Goal: Information Seeking & Learning: Find specific fact

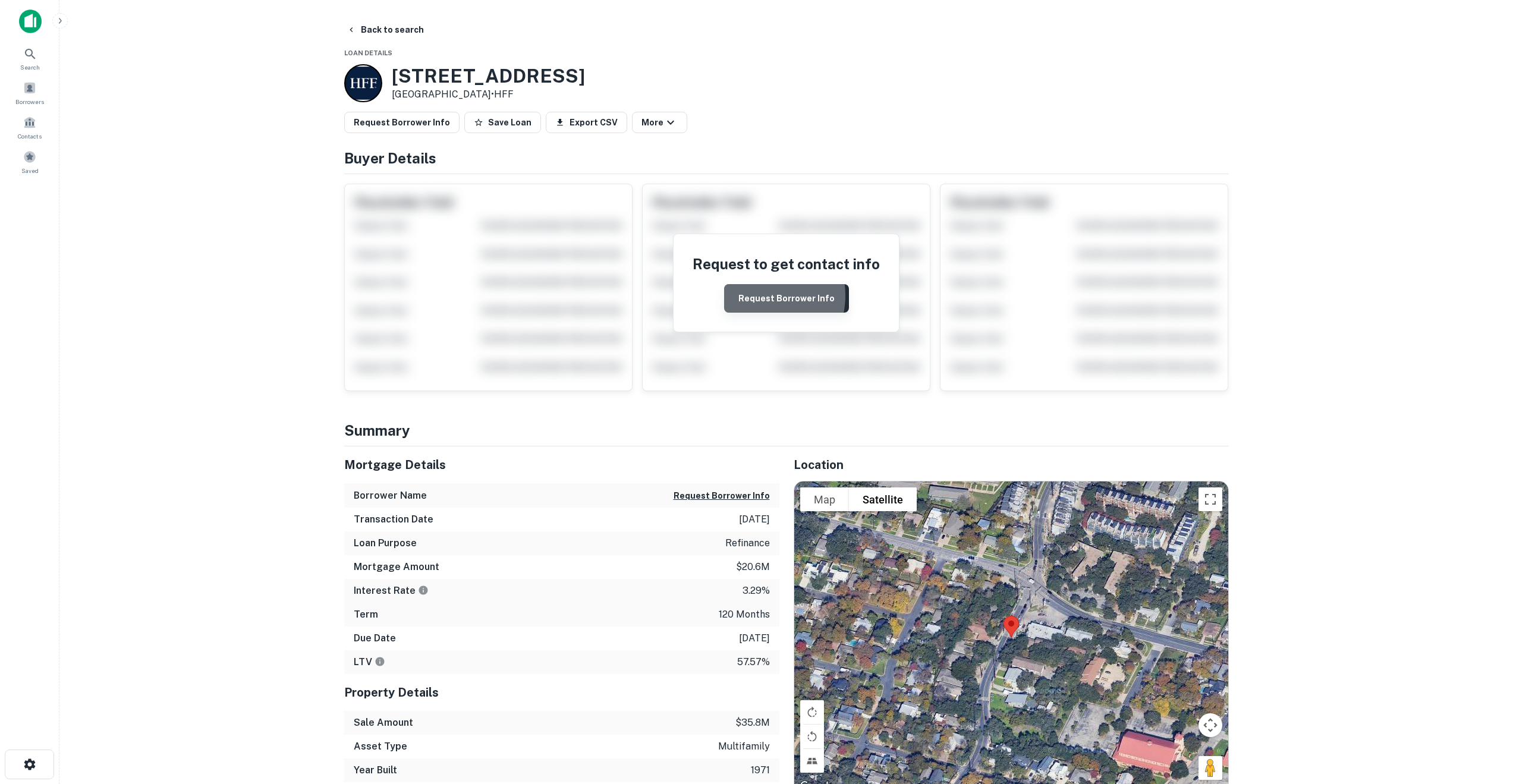
click at [758, 295] on button "Request Borrower Info" at bounding box center [786, 298] width 125 height 28
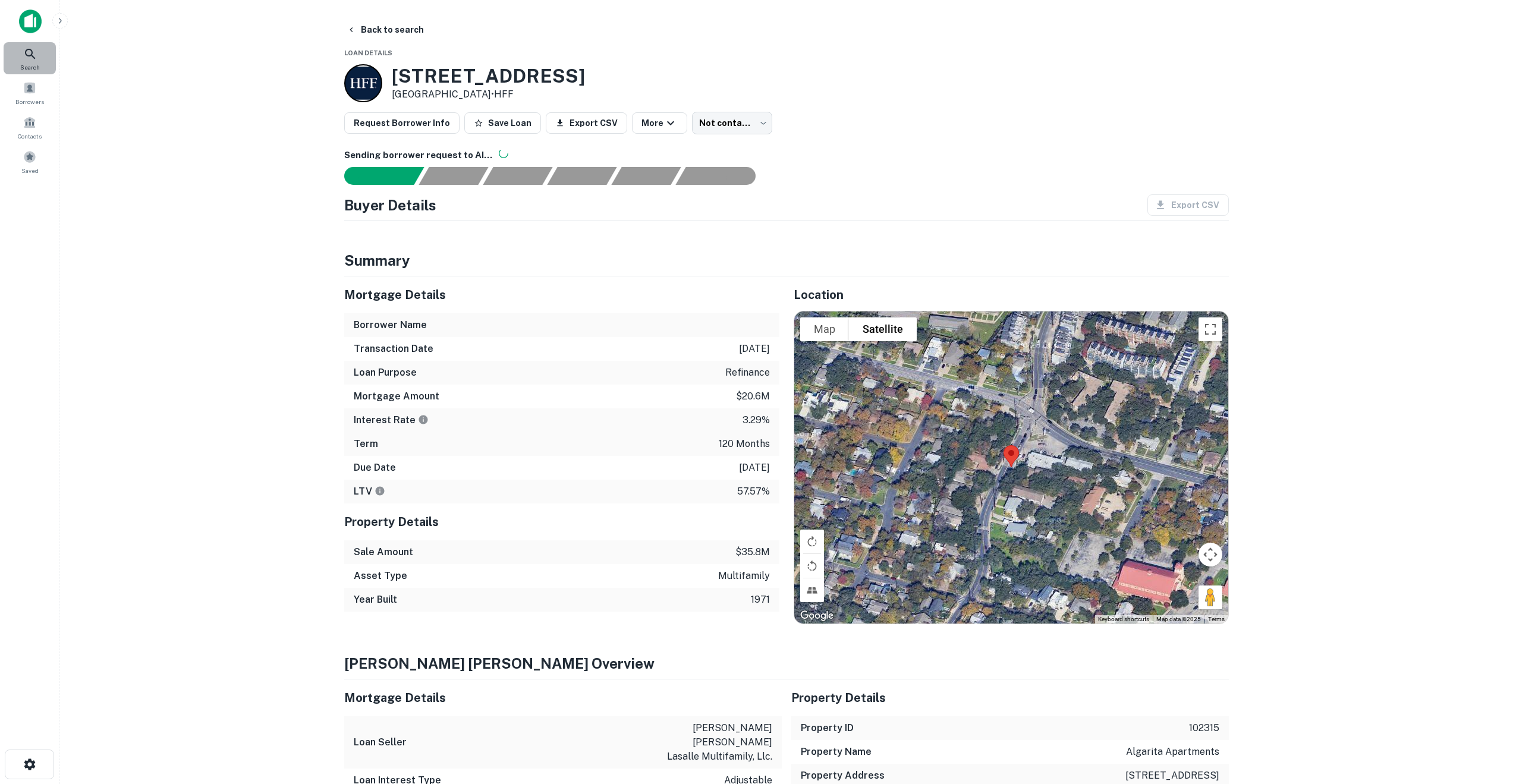
click at [28, 55] on icon at bounding box center [30, 55] width 15 height 15
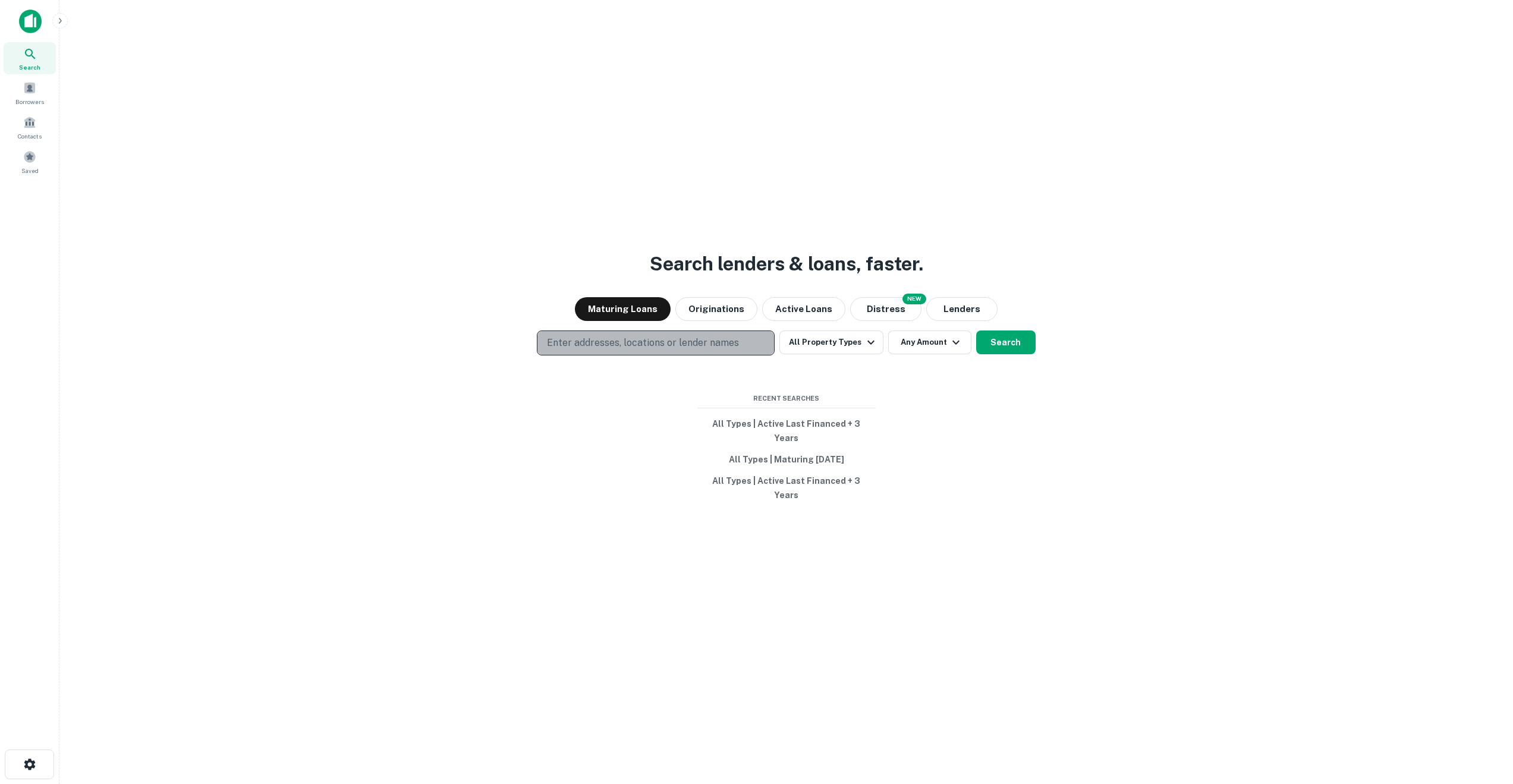
click at [572, 350] on p "Enter addresses, locations or lender names" at bounding box center [643, 343] width 192 height 15
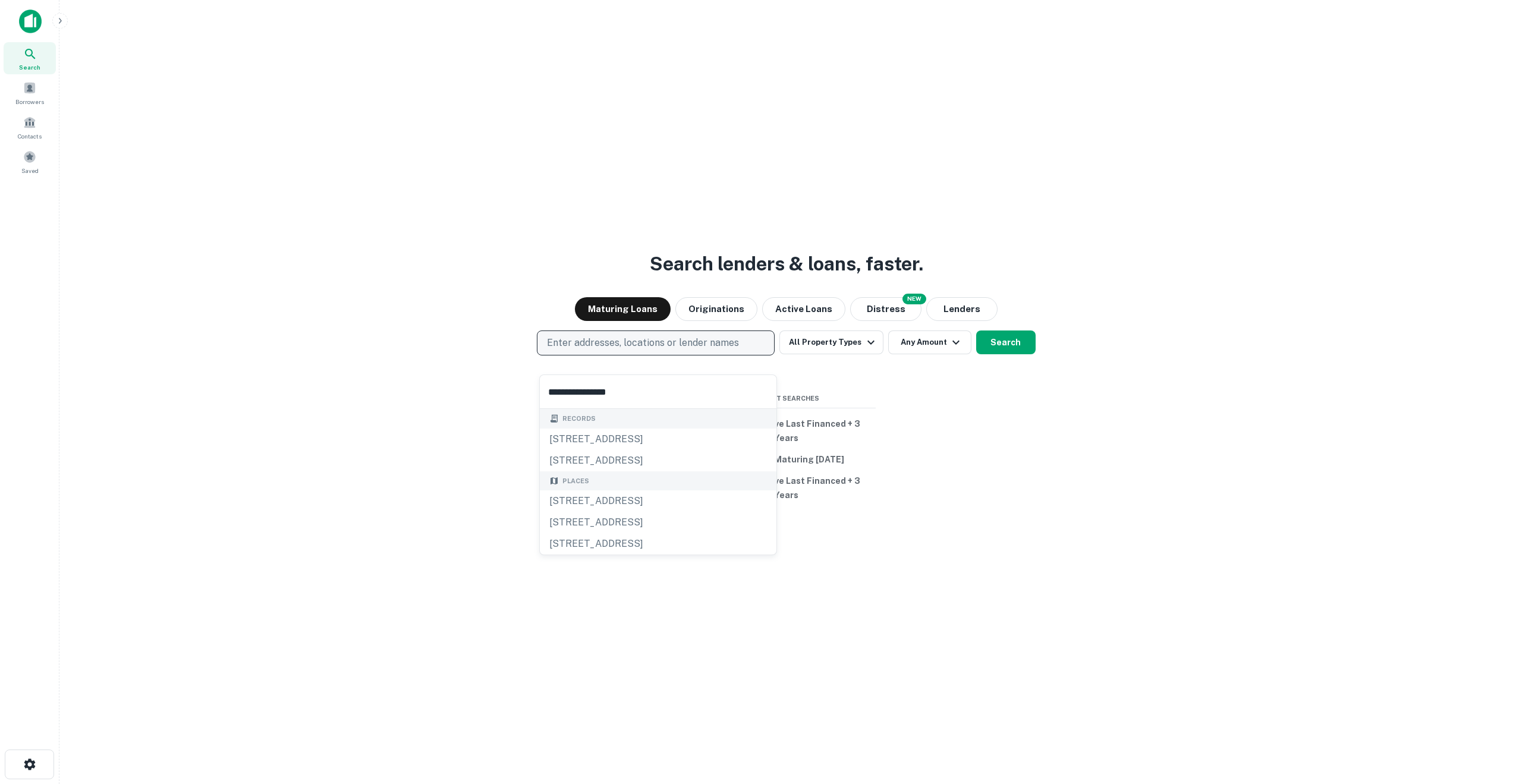
type input "**********"
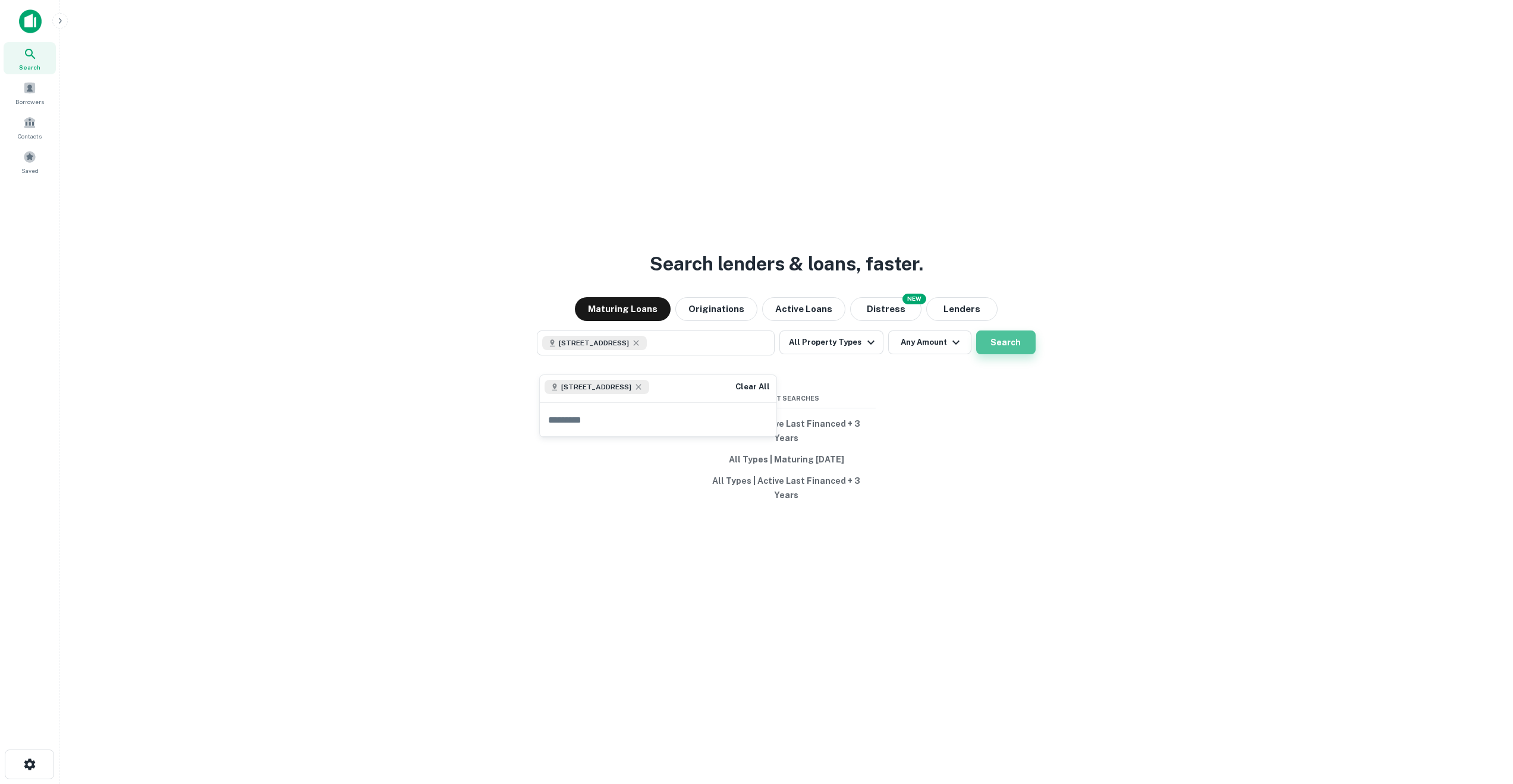
click at [1000, 355] on button "Search" at bounding box center [1005, 342] width 59 height 24
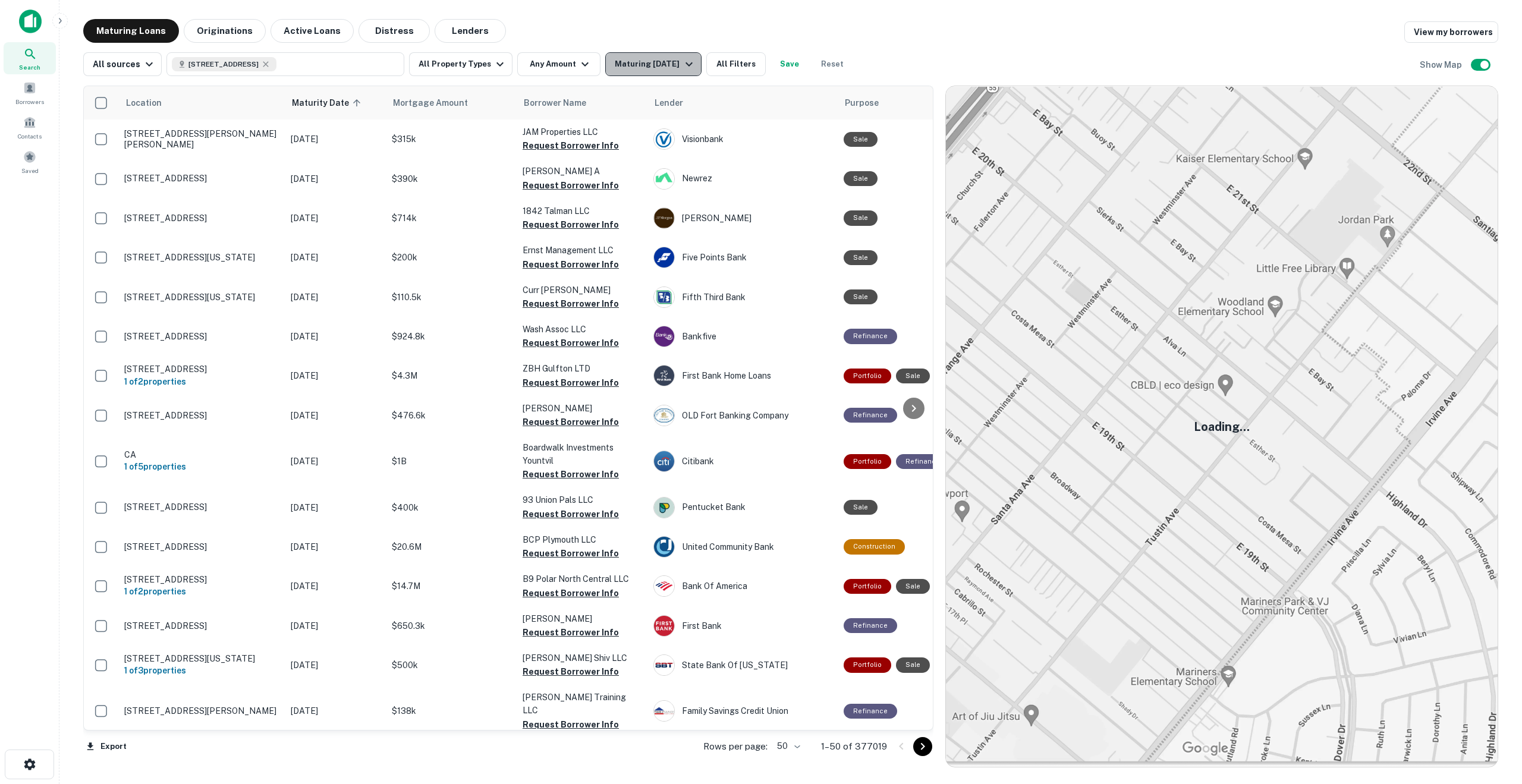
click at [686, 64] on icon "button" at bounding box center [689, 64] width 7 height 5
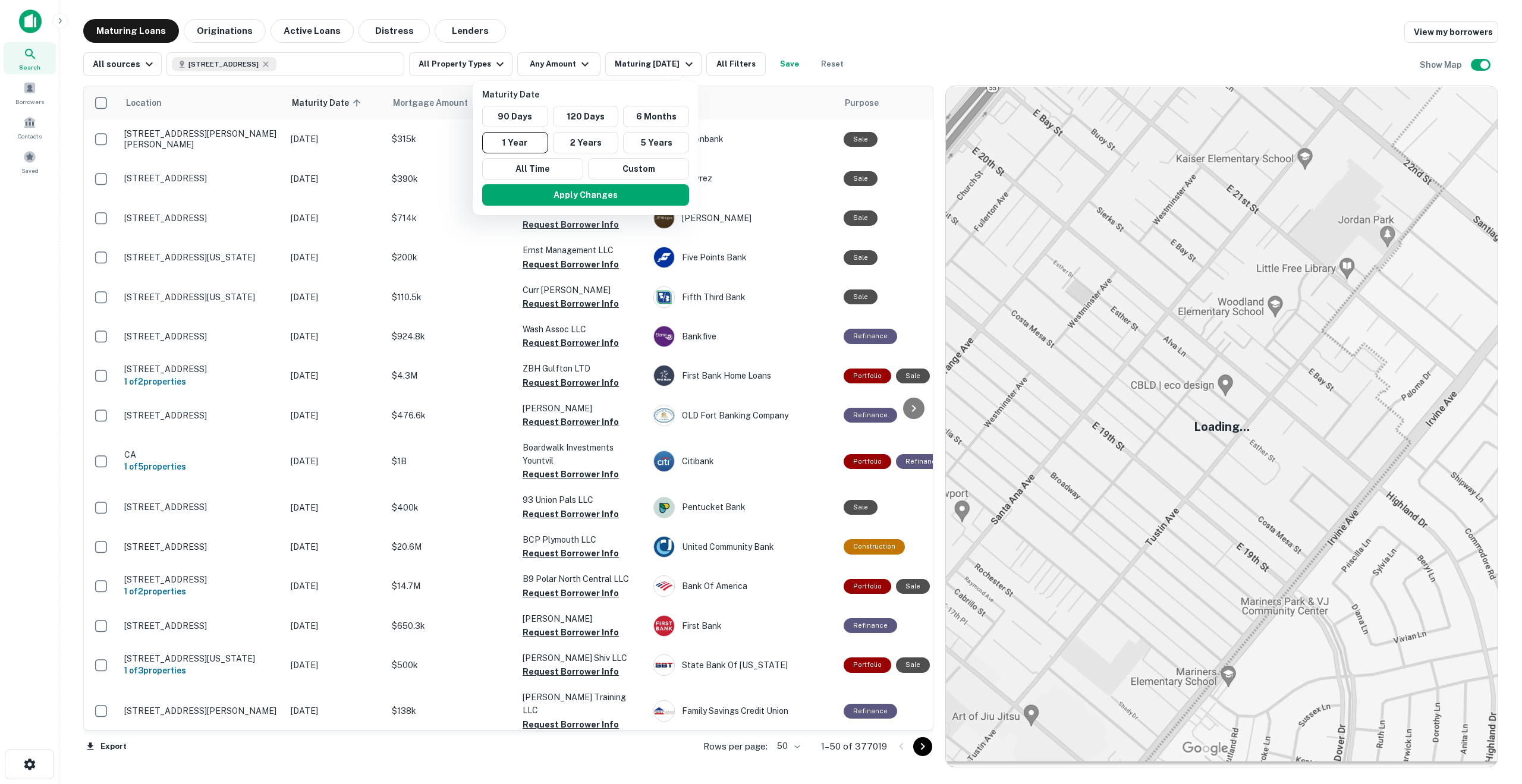
click at [207, 28] on div at bounding box center [761, 392] width 1522 height 784
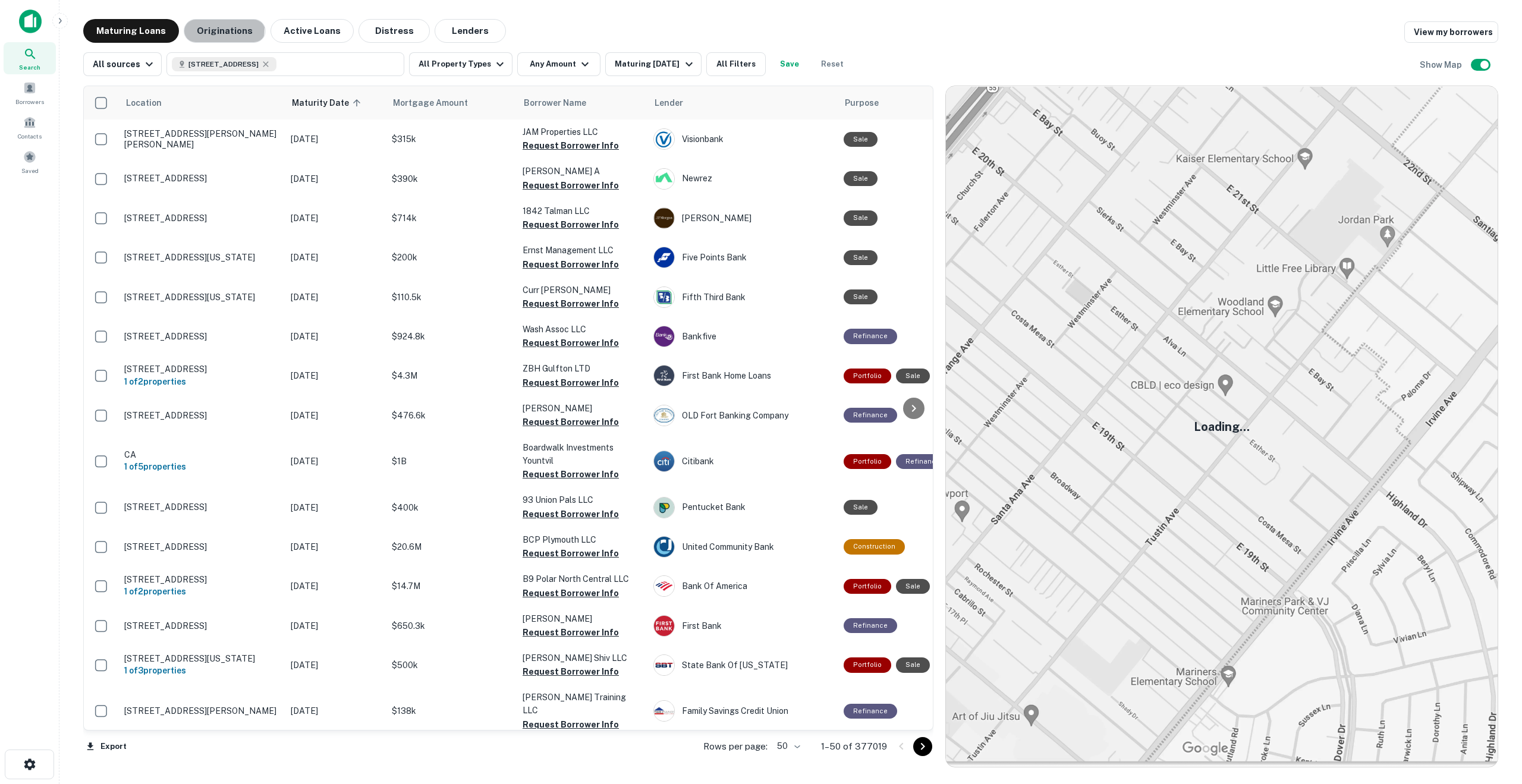
click at [207, 28] on button "Originations" at bounding box center [224, 31] width 82 height 24
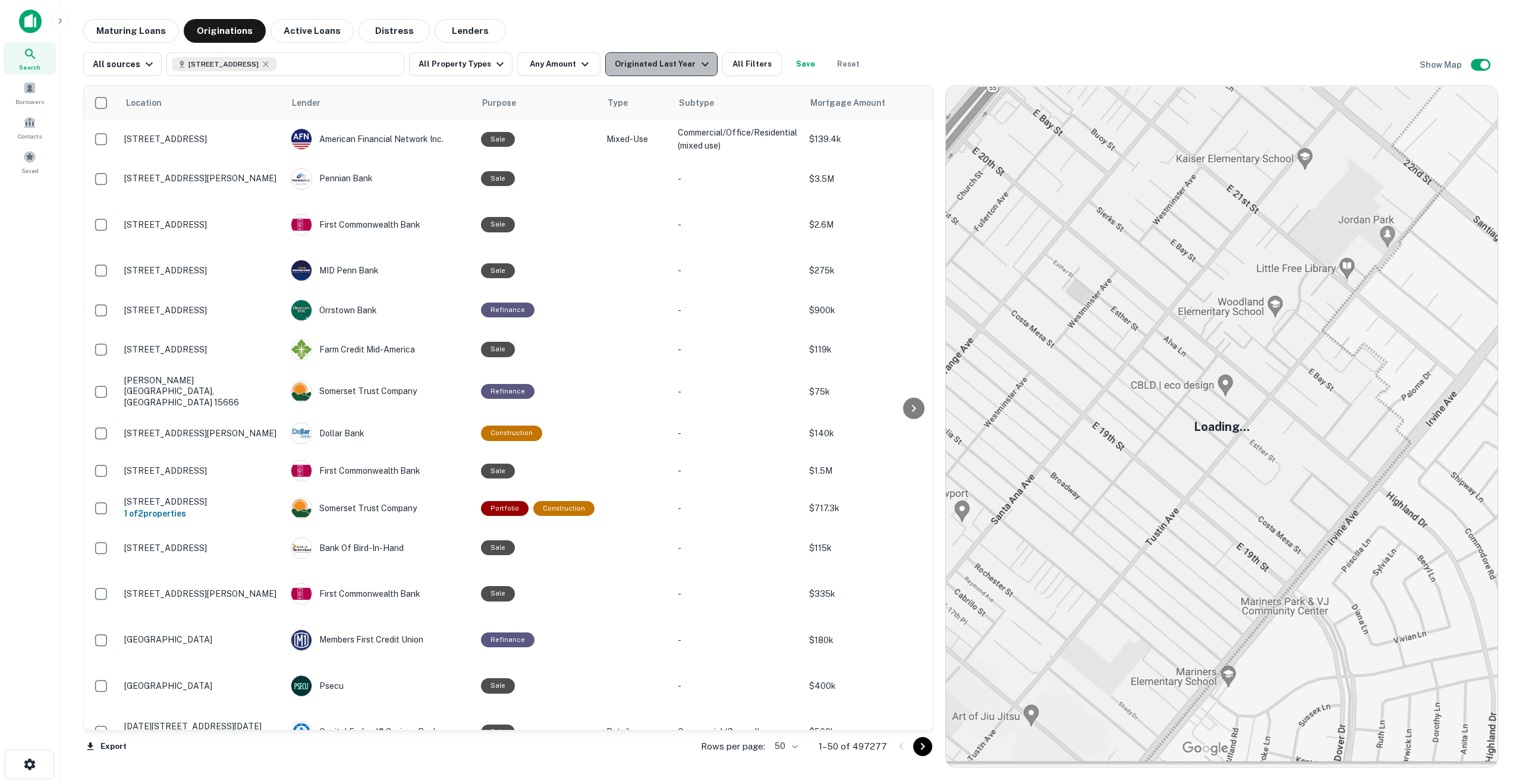
click at [698, 67] on icon "button" at bounding box center [705, 65] width 15 height 15
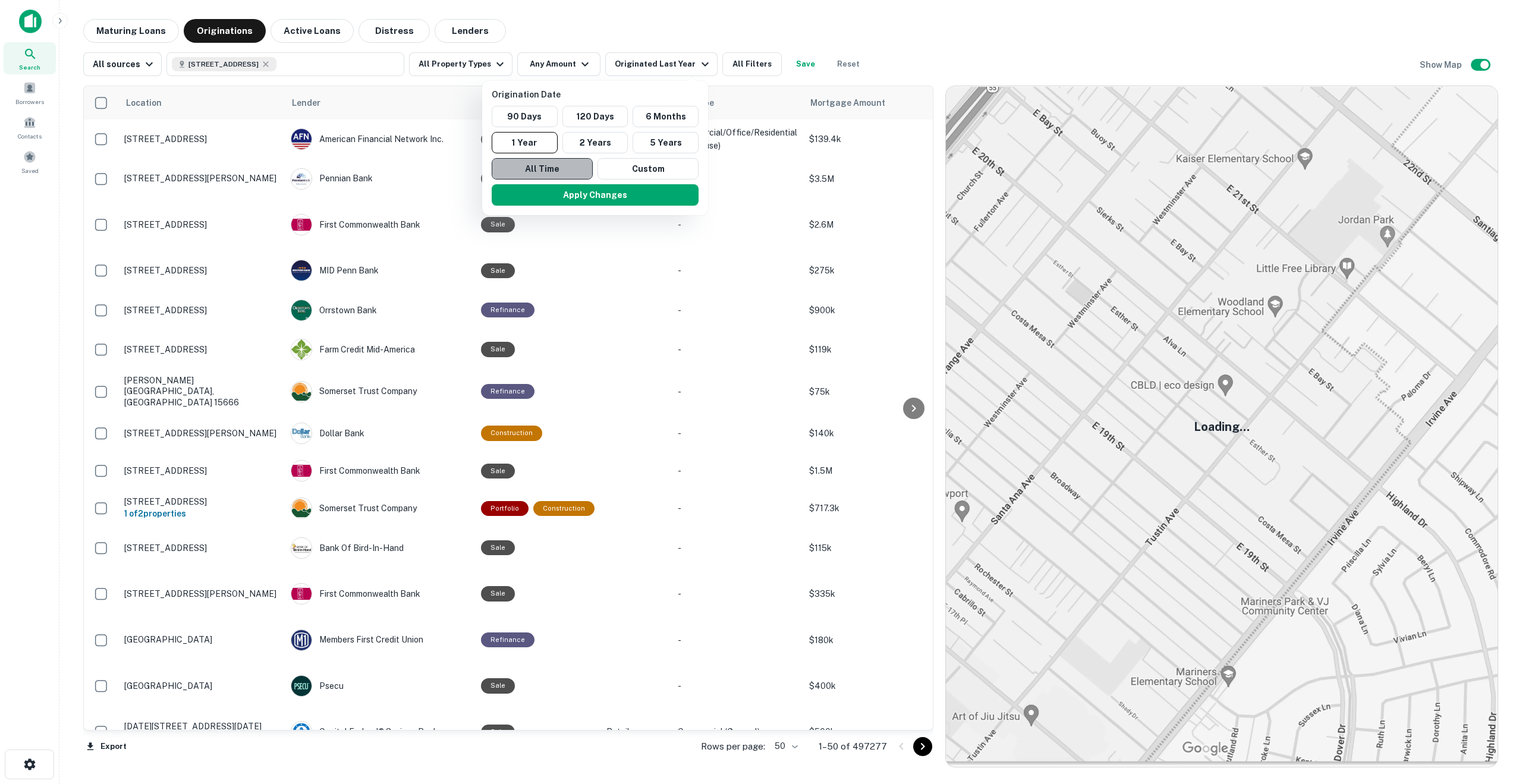
click at [570, 169] on button "All Time" at bounding box center [542, 168] width 101 height 21
click at [564, 194] on button "Apply Changes" at bounding box center [591, 194] width 207 height 21
